Goal: Information Seeking & Learning: Learn about a topic

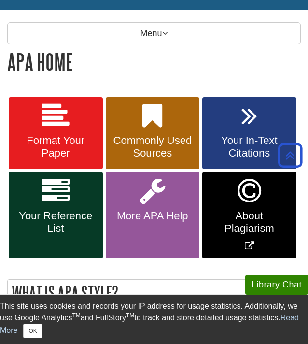
scroll to position [159, 0]
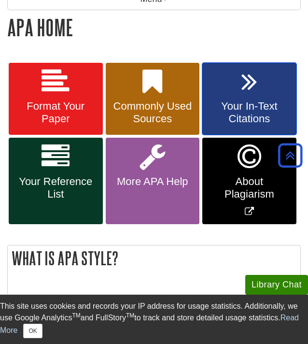
click at [239, 112] on span "Your In-Text Citations" at bounding box center [250, 112] width 80 height 25
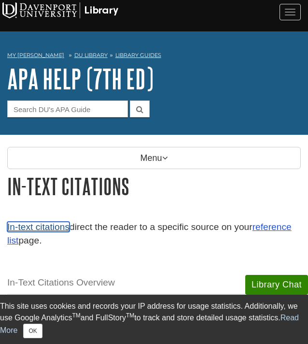
click at [54, 230] on link "In-text citations" at bounding box center [38, 227] width 62 height 10
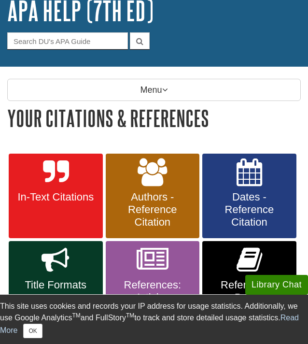
scroll to position [71, 0]
